Goal: Transaction & Acquisition: Purchase product/service

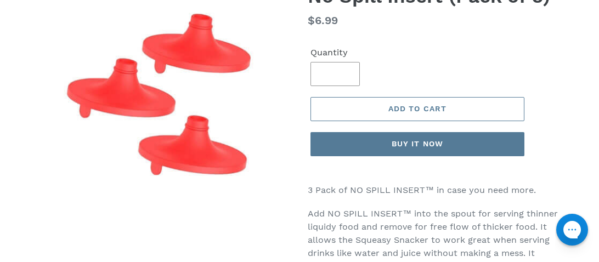
scroll to position [117, 0]
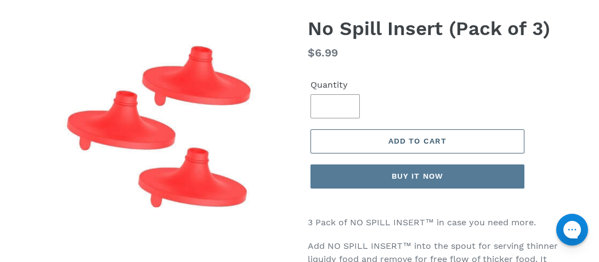
click at [412, 139] on span "Add to cart" at bounding box center [417, 141] width 58 height 9
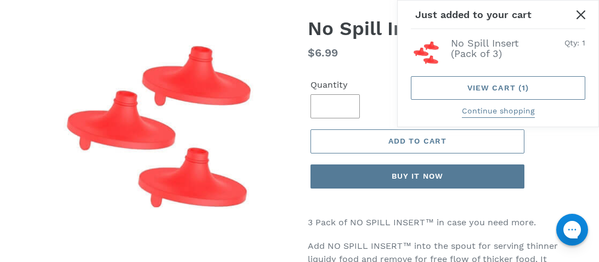
scroll to position [0, 0]
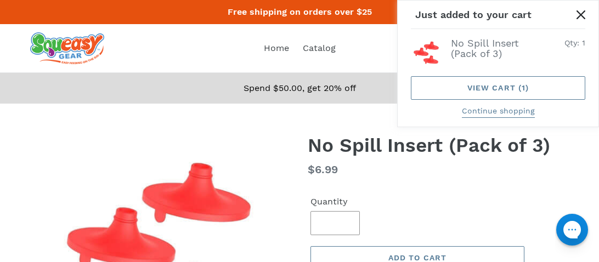
click at [583, 18] on icon "Close" at bounding box center [580, 14] width 9 height 9
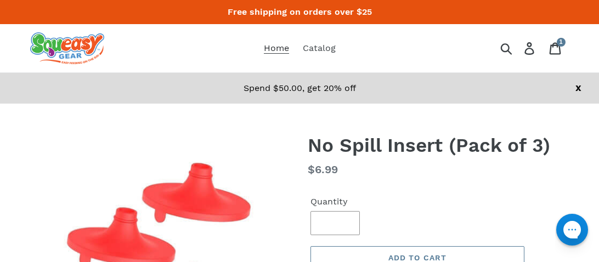
click at [270, 49] on span "Home" at bounding box center [276, 48] width 25 height 11
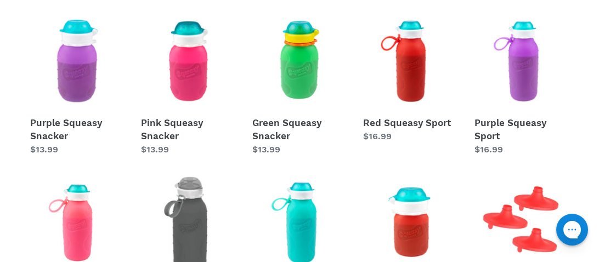
scroll to position [367, 0]
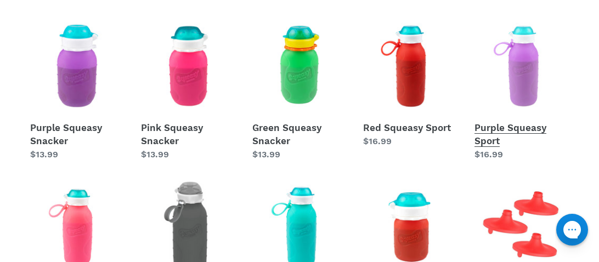
click at [515, 105] on link "Purple Squeasy Sport" at bounding box center [521, 90] width 94 height 142
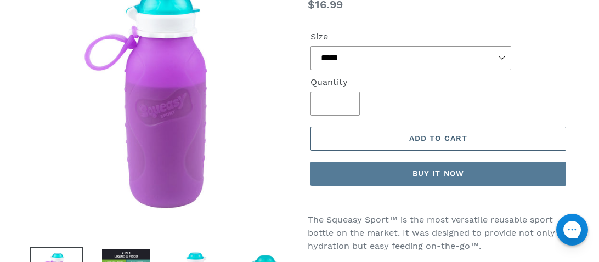
scroll to position [161, 0]
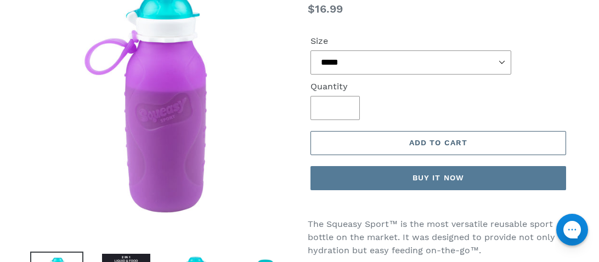
click at [441, 138] on span "Add to cart" at bounding box center [438, 142] width 58 height 9
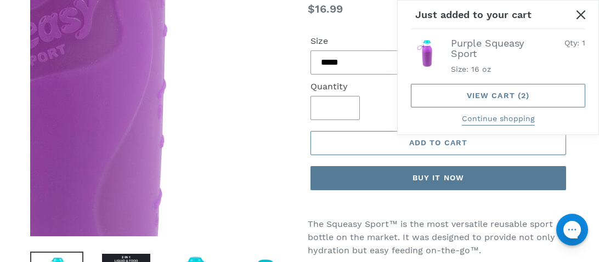
scroll to position [0, 0]
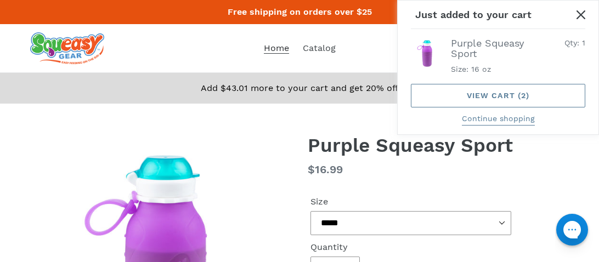
click at [281, 51] on span "Home" at bounding box center [276, 48] width 25 height 11
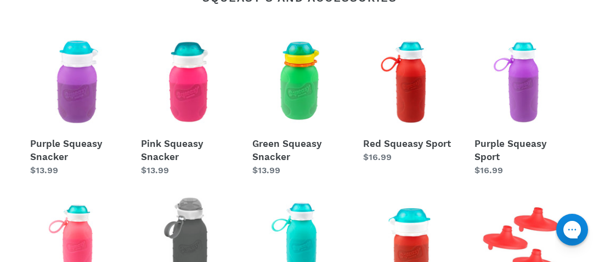
scroll to position [351, 0]
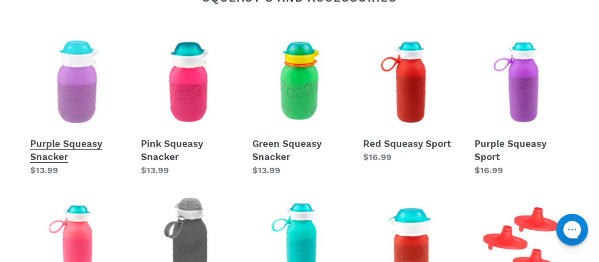
click at [69, 146] on link "Purple Squeasy Snacker" at bounding box center [77, 106] width 94 height 142
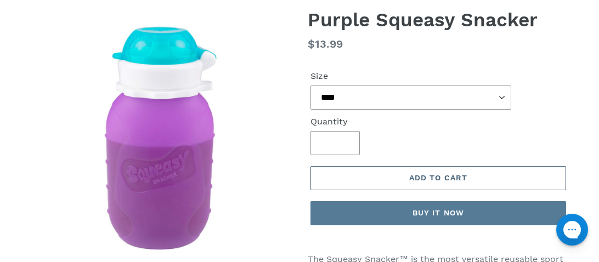
scroll to position [126, 0]
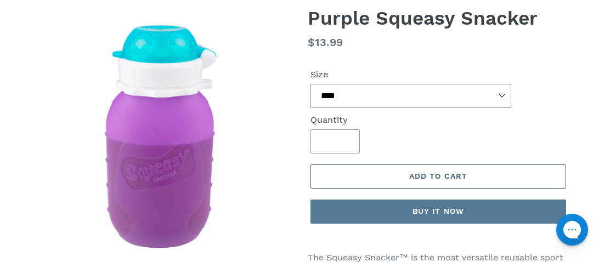
click at [425, 172] on span "Add to cart" at bounding box center [438, 176] width 58 height 9
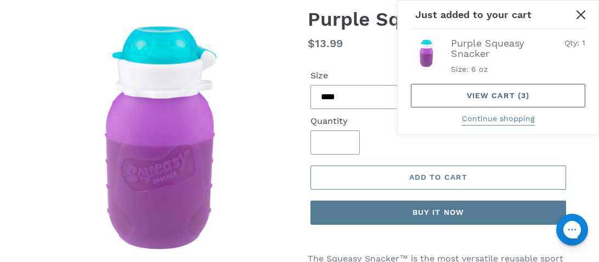
click at [508, 90] on link "View cart ( 3 )" at bounding box center [498, 96] width 174 height 24
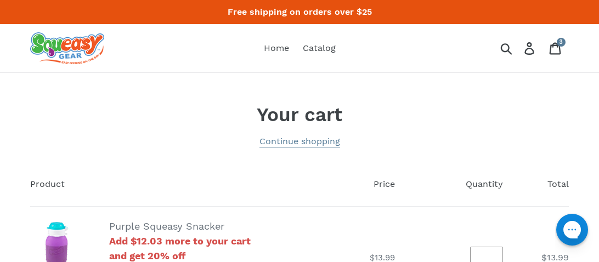
scroll to position [1, 0]
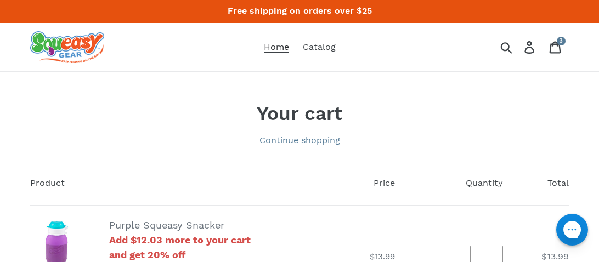
click at [285, 49] on span "Home" at bounding box center [276, 47] width 25 height 11
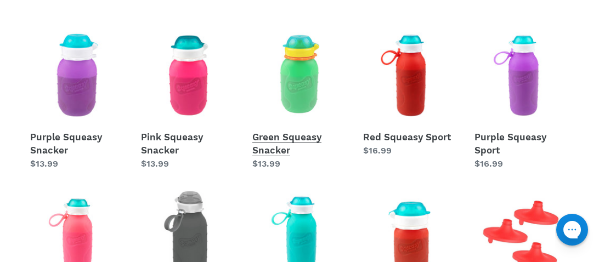
click at [288, 143] on link "Green Squeasy Snacker" at bounding box center [299, 99] width 94 height 142
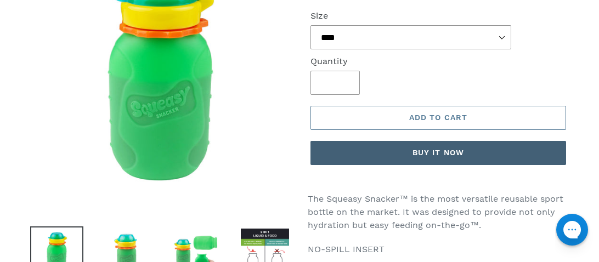
scroll to position [186, 0]
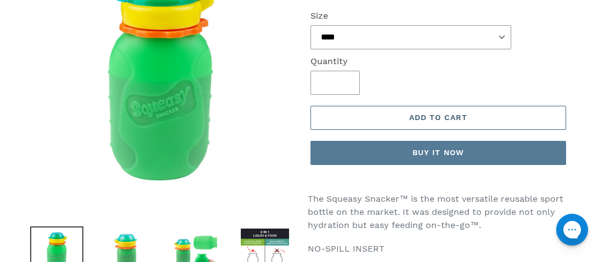
click at [427, 106] on button "Add to cart" at bounding box center [437, 118] width 255 height 24
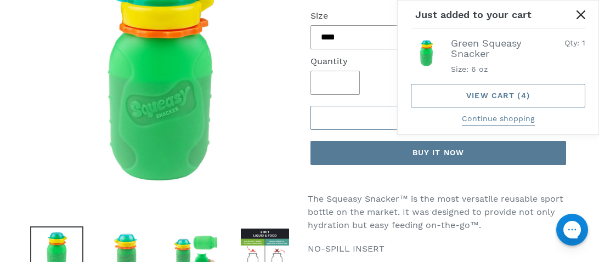
click at [581, 15] on icon "Close" at bounding box center [580, 14] width 9 height 9
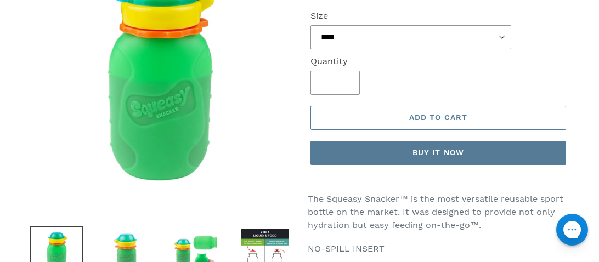
scroll to position [0, 0]
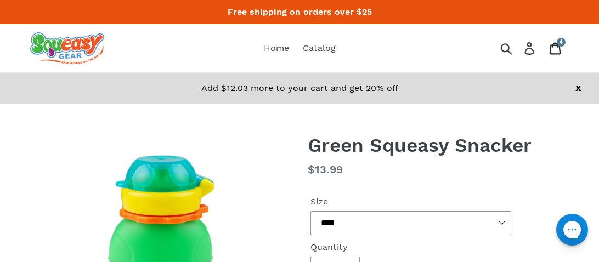
click at [553, 51] on icon at bounding box center [555, 48] width 12 height 13
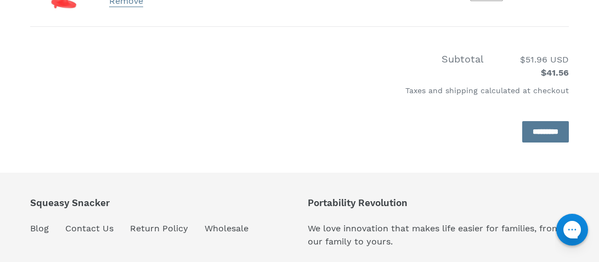
scroll to position [520, 0]
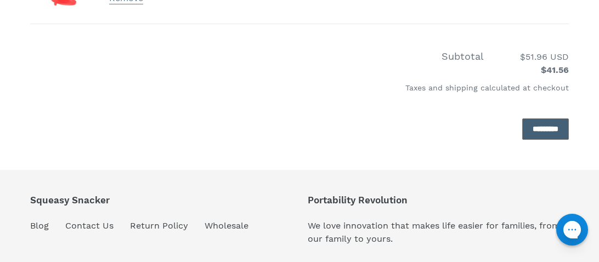
click at [541, 126] on input "*********" at bounding box center [545, 128] width 47 height 21
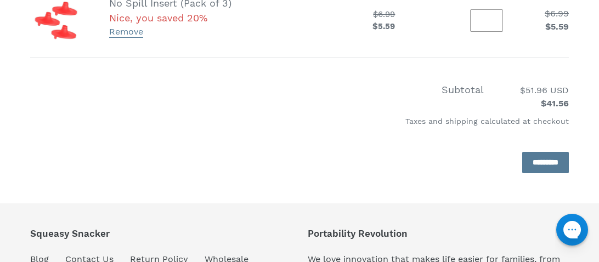
scroll to position [521, 0]
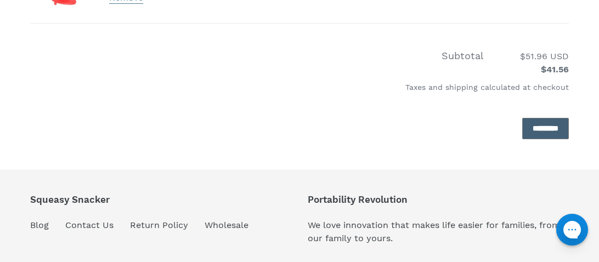
click at [532, 125] on input "*********" at bounding box center [545, 128] width 47 height 21
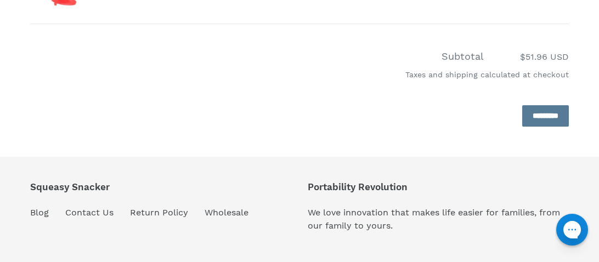
scroll to position [521, 0]
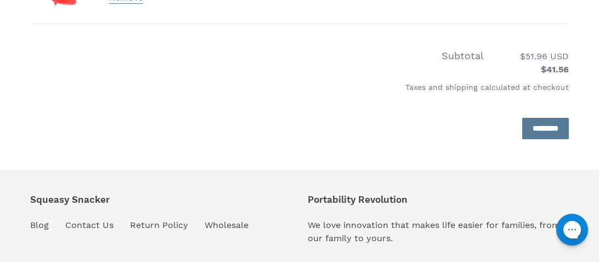
click at [103, 213] on div "Squeasy Snacker Blog Contact Us Return Policy Wholesale" at bounding box center [139, 214] width 218 height 41
click at [97, 229] on link "Contact Us" at bounding box center [89, 225] width 48 height 11
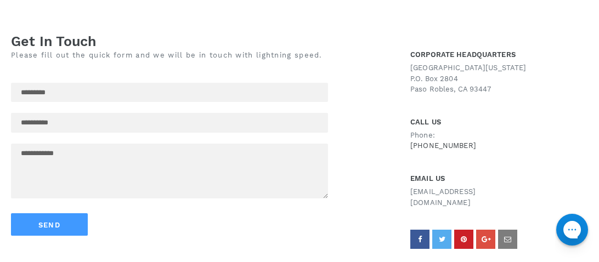
scroll to position [332, 0]
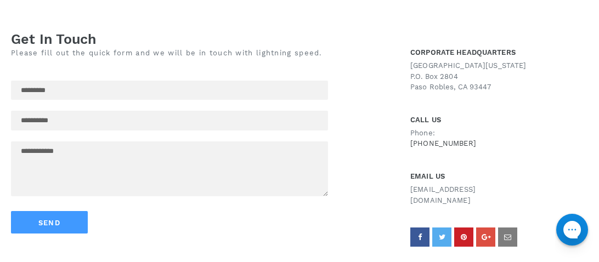
click at [69, 96] on input "text" at bounding box center [169, 91] width 317 height 20
type input "**********"
click at [41, 159] on textarea at bounding box center [169, 168] width 317 height 55
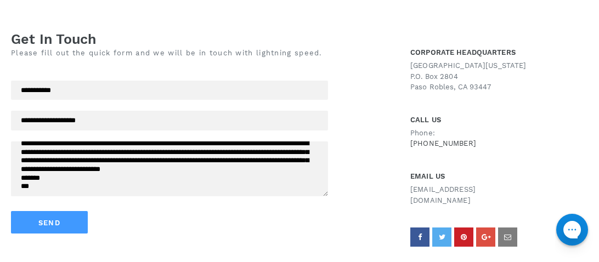
scroll to position [24, 0]
type textarea "**********"
click at [43, 229] on button "Send" at bounding box center [49, 222] width 77 height 22
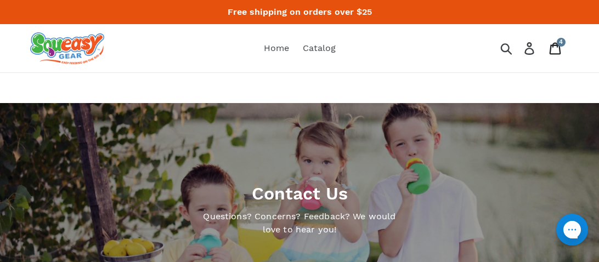
click at [560, 47] on icon at bounding box center [555, 48] width 12 height 13
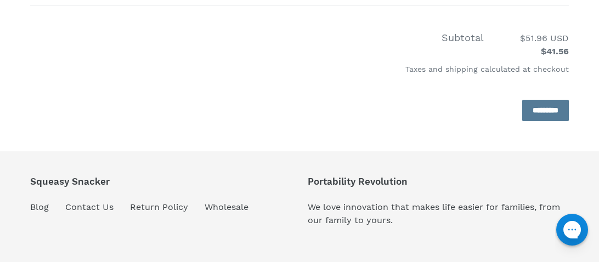
scroll to position [539, 0]
click at [536, 114] on input "*********" at bounding box center [545, 109] width 47 height 21
